Goal: Task Accomplishment & Management: Manage account settings

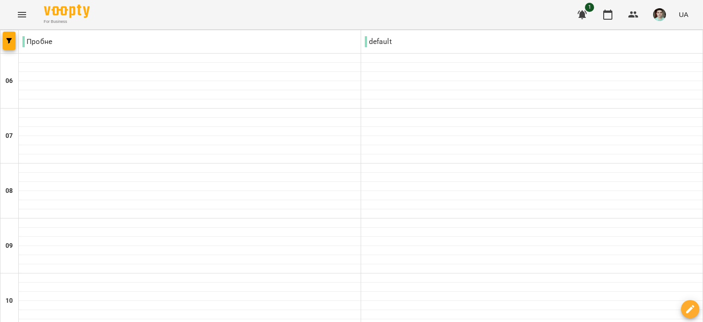
scroll to position [640, 0]
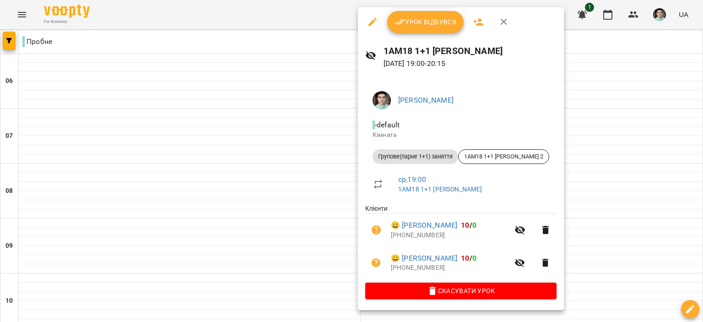
click at [397, 23] on icon "button" at bounding box center [399, 21] width 11 height 11
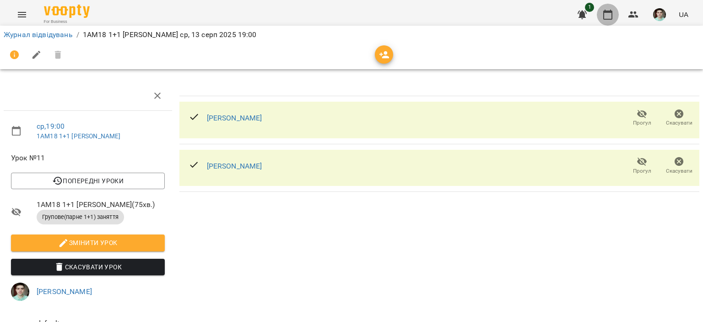
click at [607, 11] on icon "button" at bounding box center [607, 15] width 9 height 10
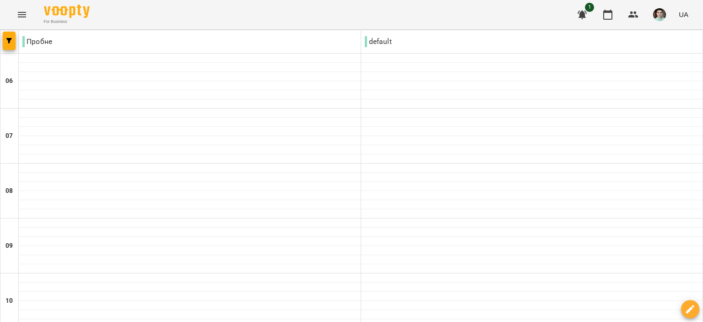
scroll to position [595, 0]
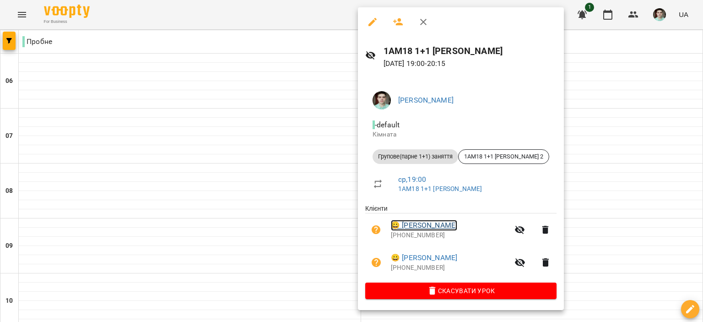
click at [451, 222] on link "😀 [PERSON_NAME]" at bounding box center [424, 225] width 66 height 11
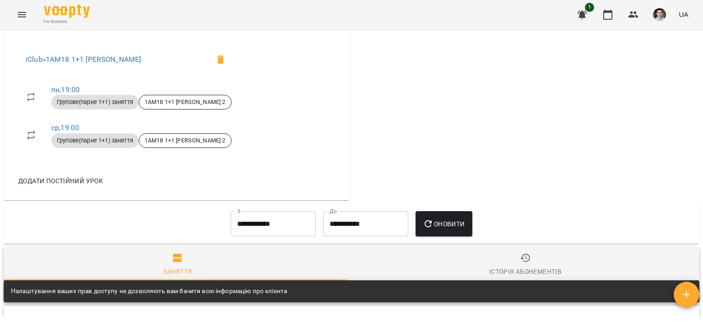
scroll to position [229, 0]
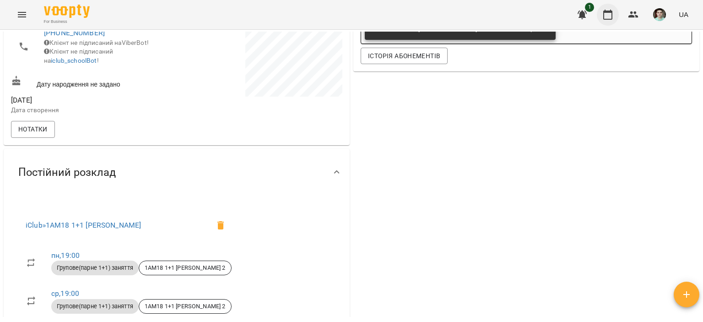
click at [607, 16] on icon "button" at bounding box center [607, 14] width 11 height 11
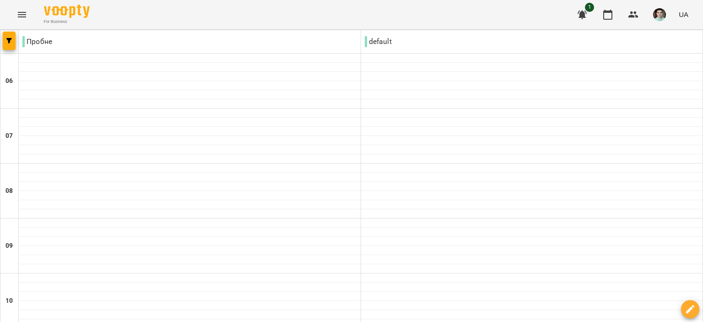
scroll to position [686, 0]
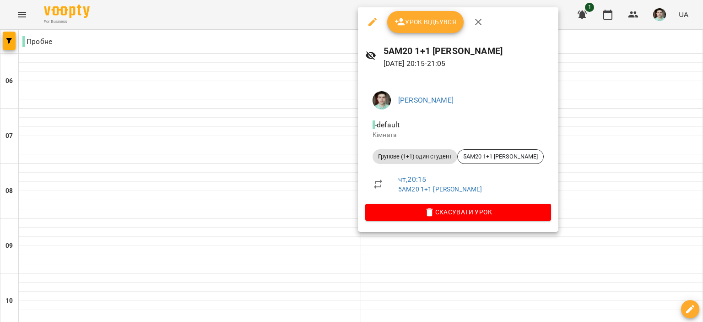
click at [483, 16] on button "button" at bounding box center [478, 22] width 22 height 22
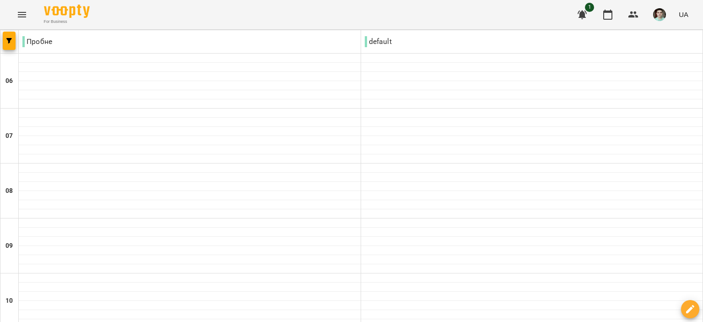
type input "**********"
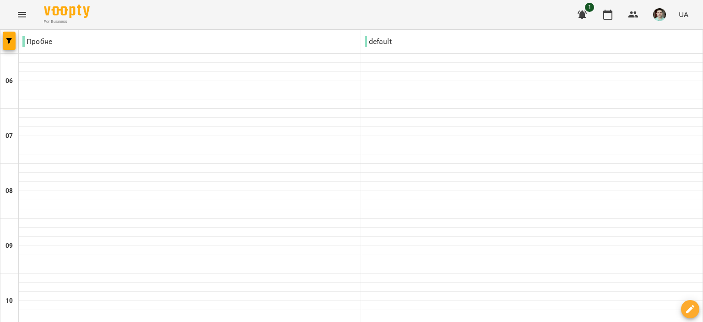
type input "**********"
